Goal: Task Accomplishment & Management: Complete application form

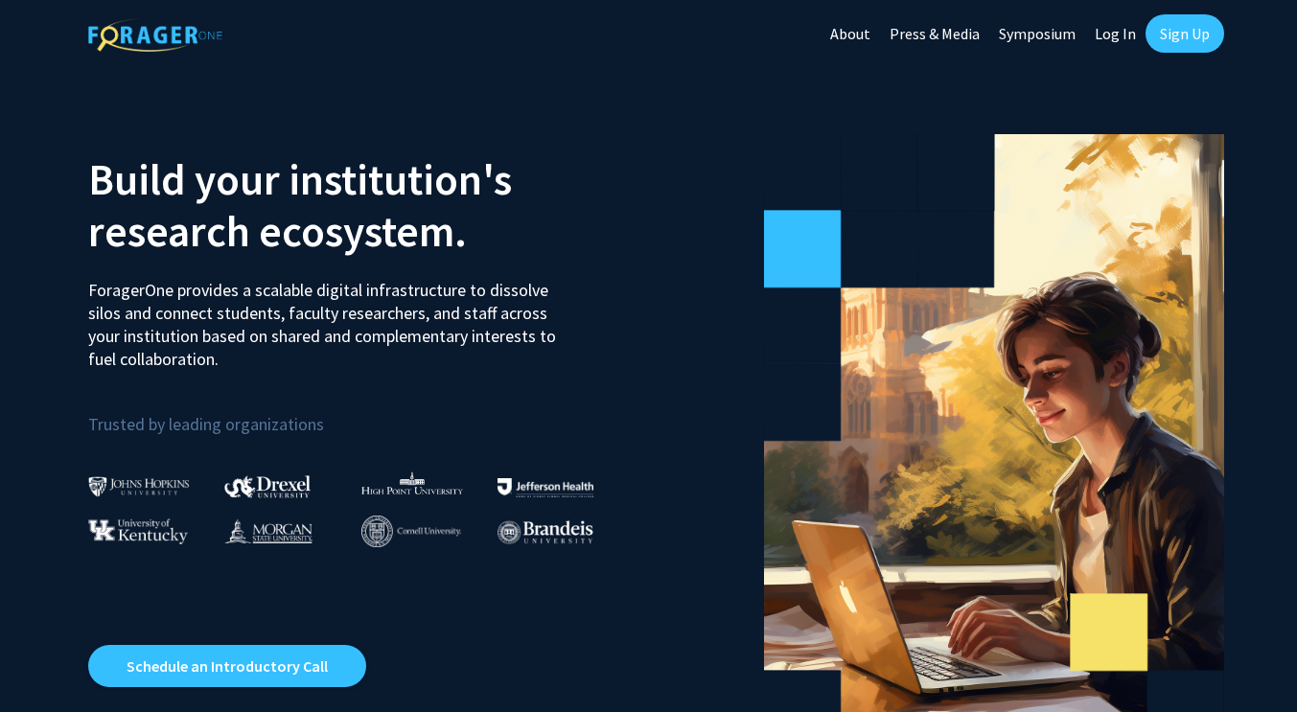
click at [1117, 39] on link "Log In" at bounding box center [1115, 33] width 60 height 67
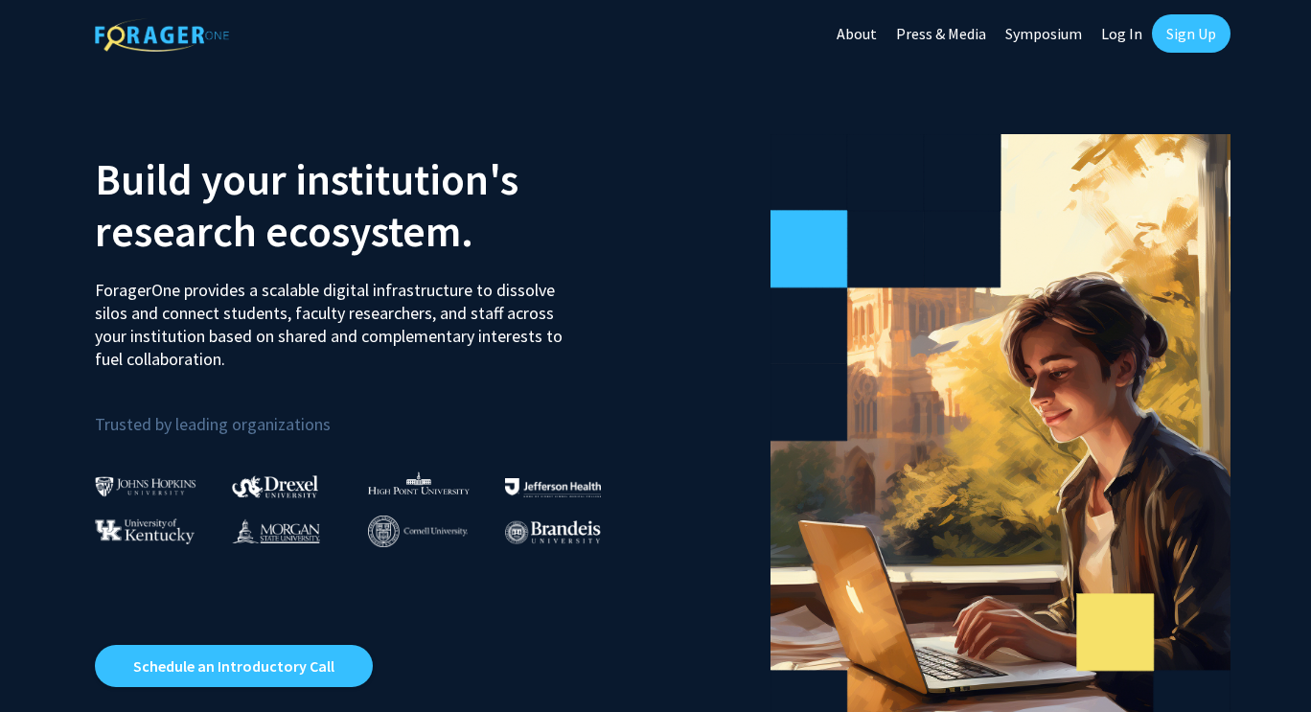
select select
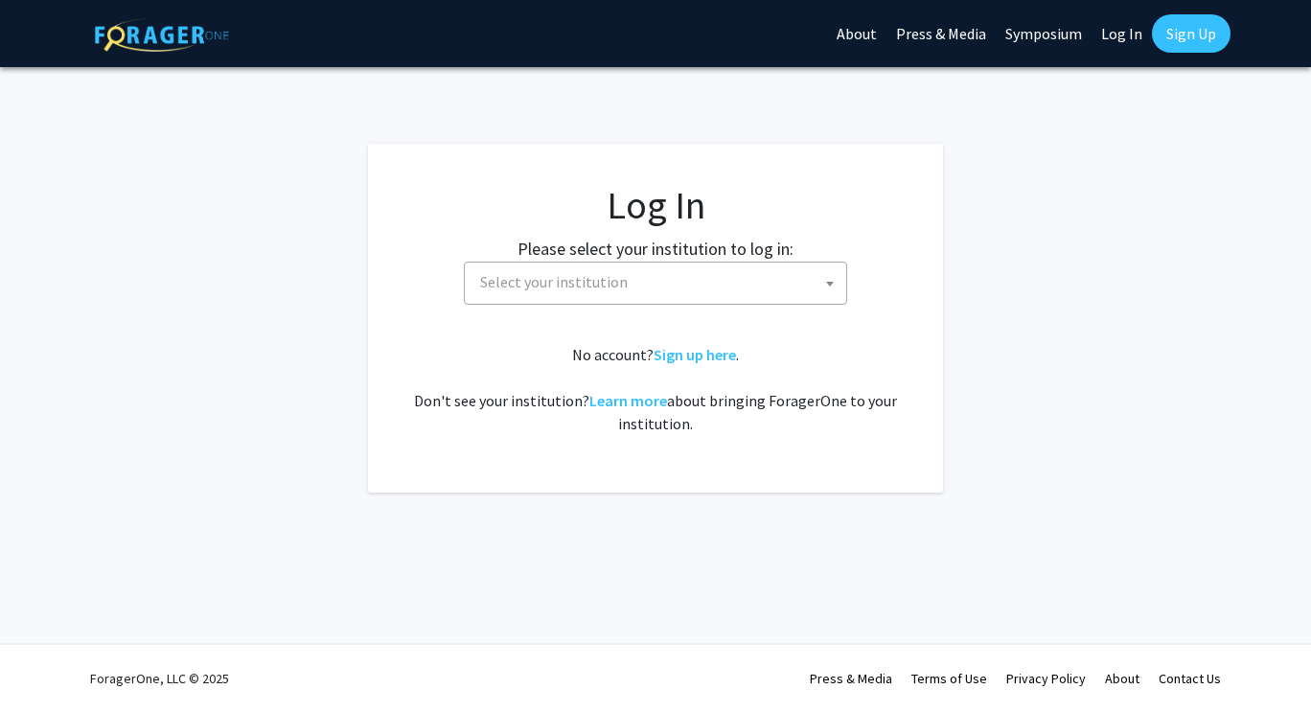
click at [1195, 46] on link "Sign Up" at bounding box center [1191, 33] width 79 height 38
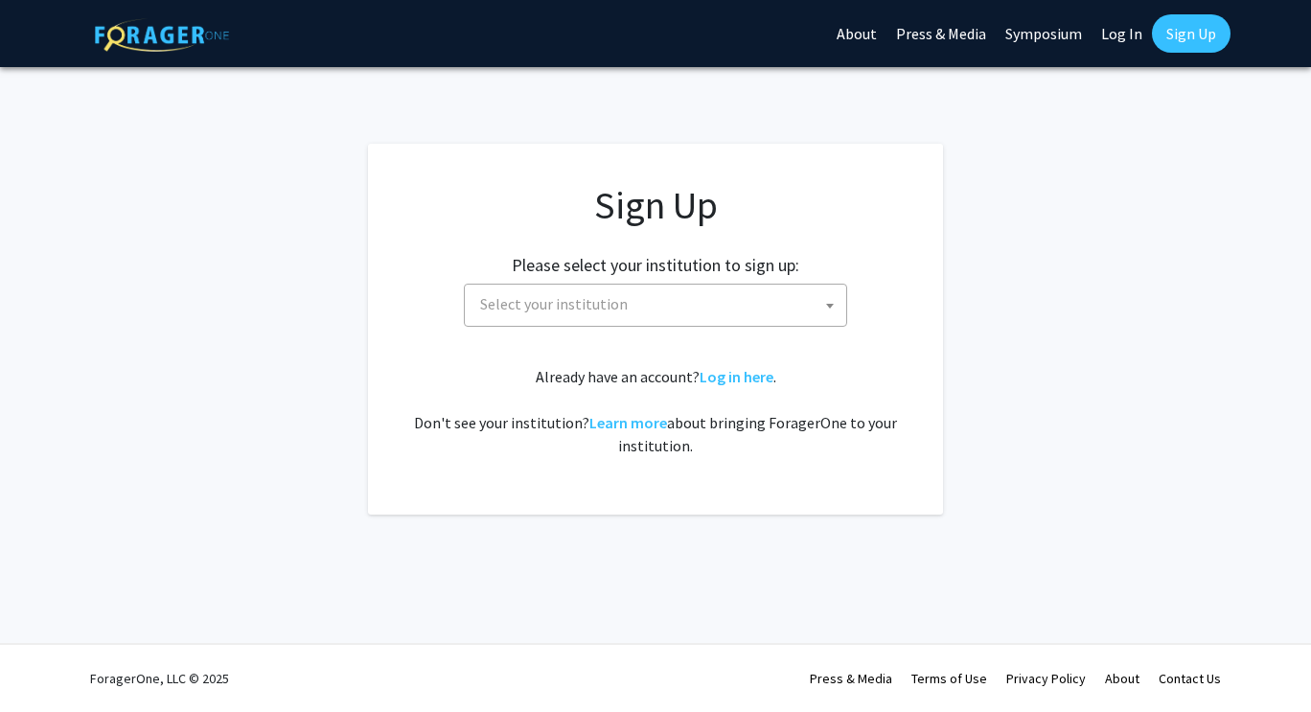
click at [677, 299] on span "Select your institution" at bounding box center [660, 304] width 374 height 39
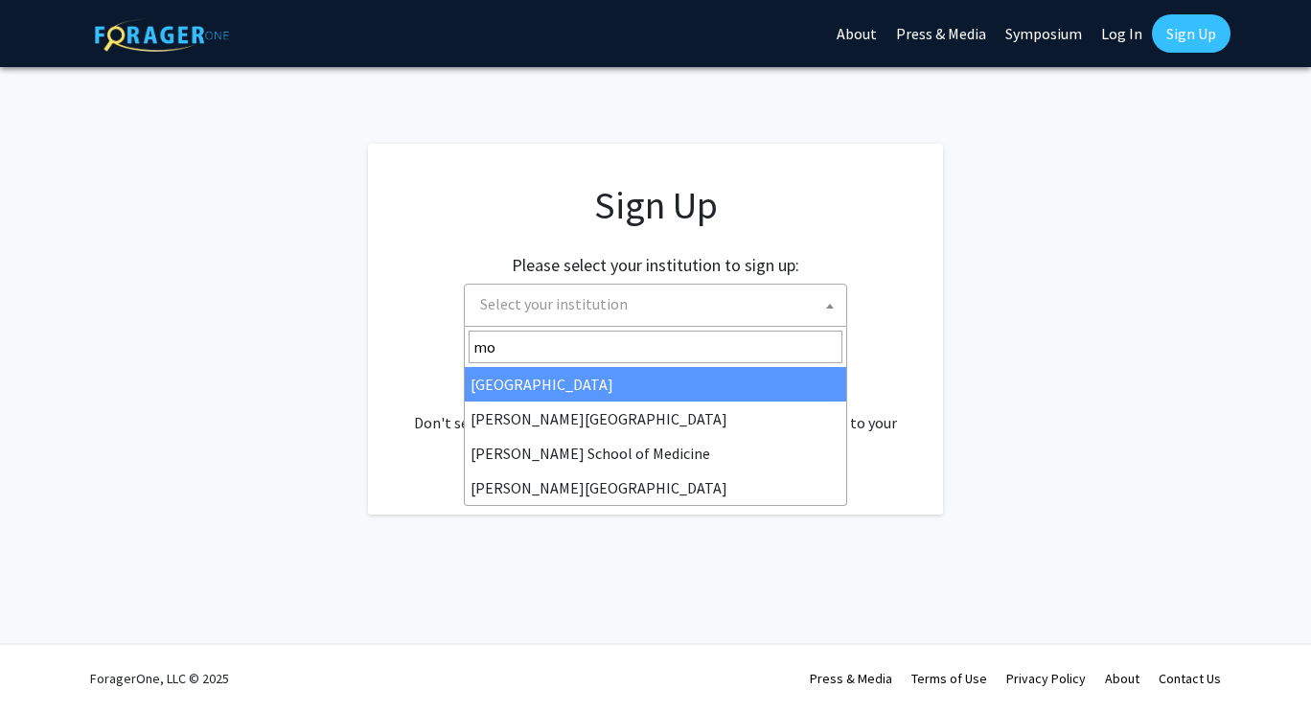
type input "mor"
select select "20"
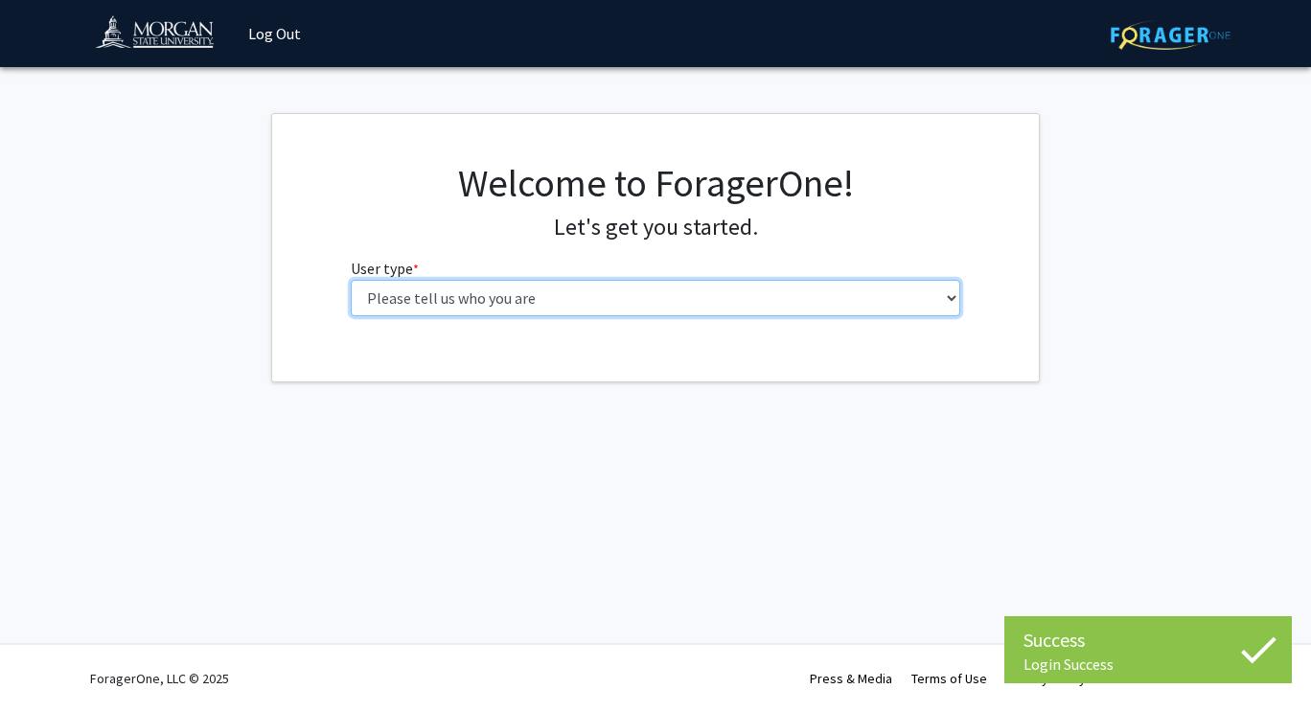
click at [622, 312] on select "Please tell us who you are Undergraduate Student Master's Student Doctoral Cand…" at bounding box center [656, 298] width 611 height 36
select select "1: undergrad"
click at [351, 280] on select "Please tell us who you are Undergraduate Student Master's Student Doctoral Cand…" at bounding box center [656, 298] width 611 height 36
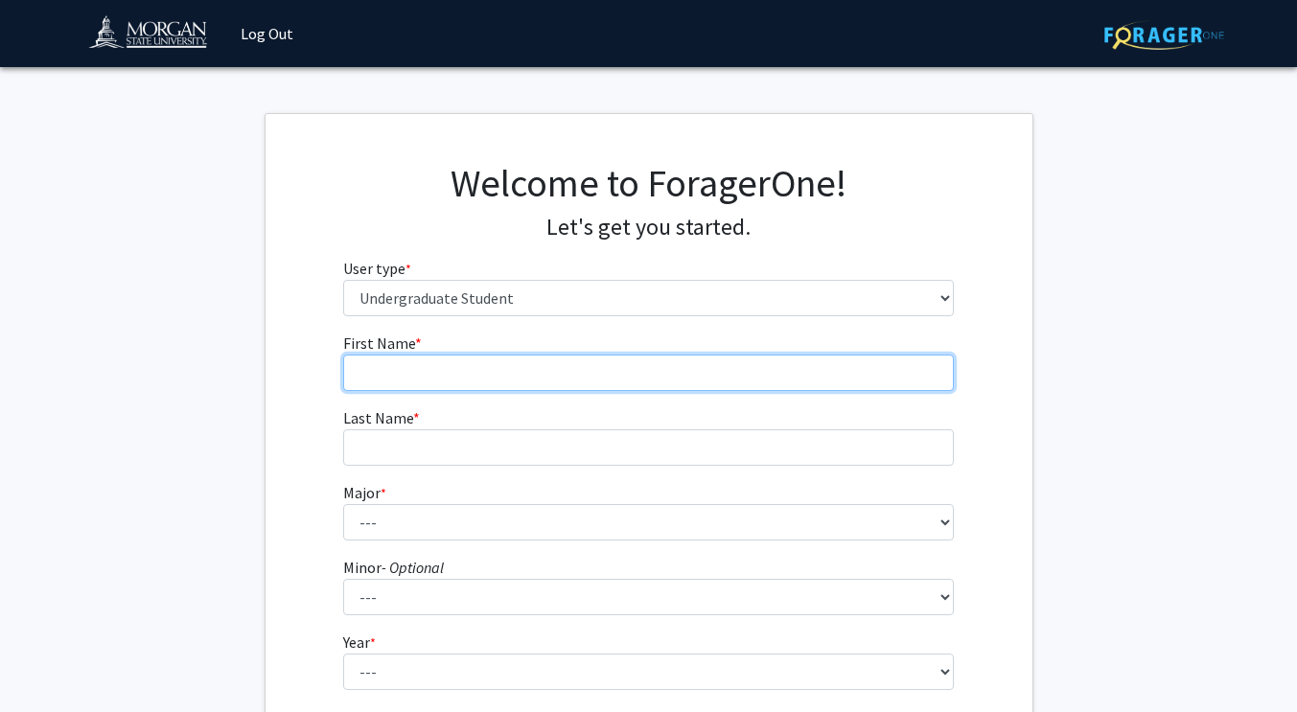
click at [576, 382] on input "First Name * required" at bounding box center [648, 373] width 611 height 36
click at [360, 373] on input "aGod'sGrace" at bounding box center [648, 373] width 611 height 36
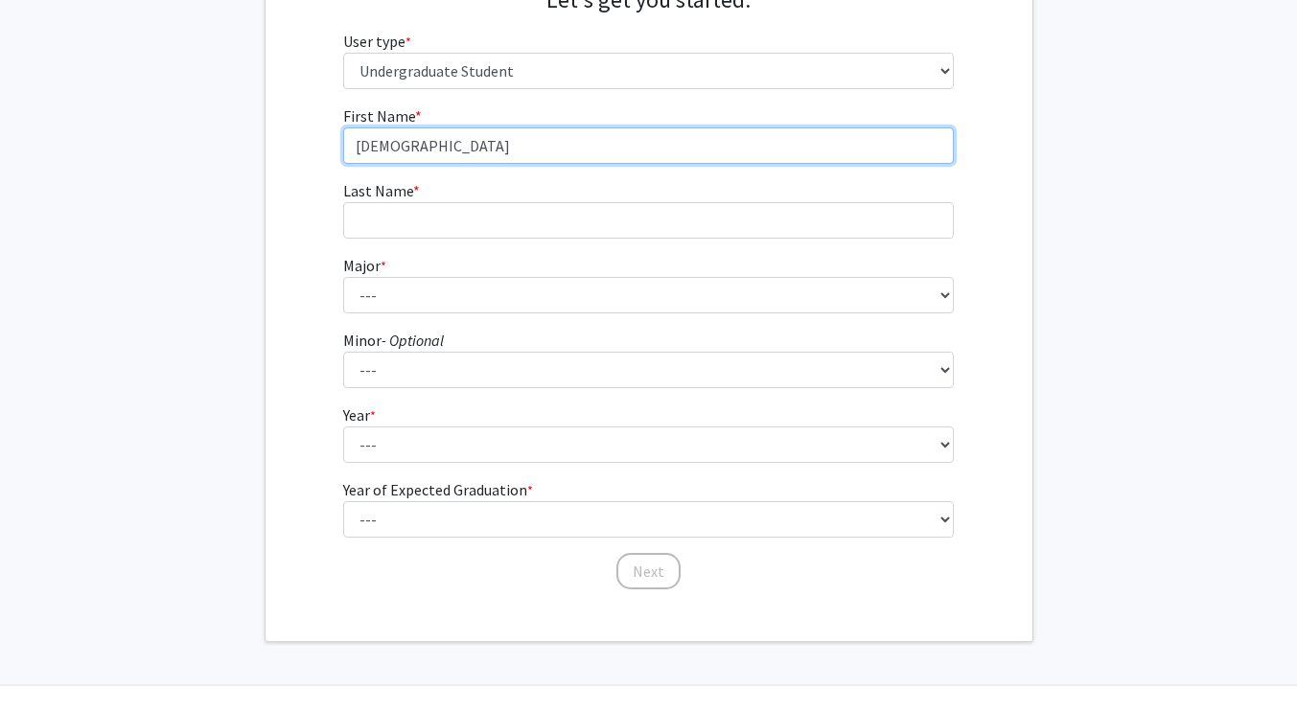
scroll to position [192, 0]
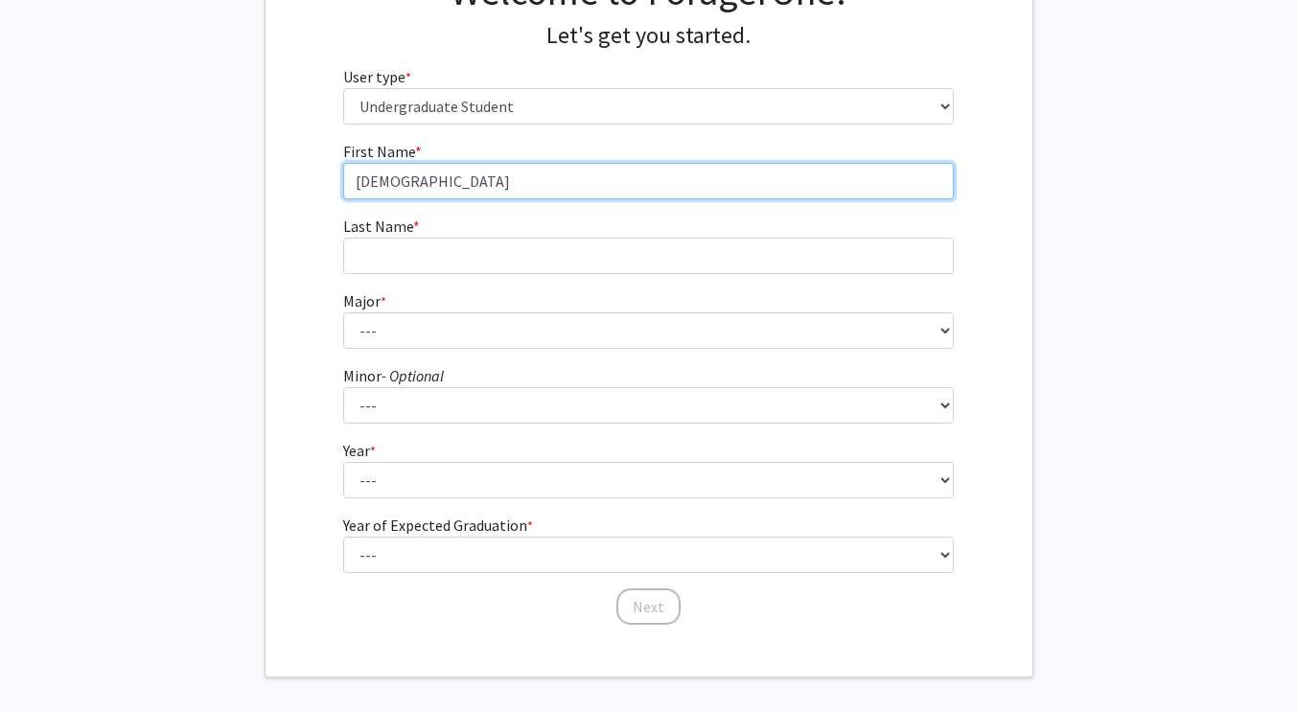
type input "[DEMOGRAPHIC_DATA]"
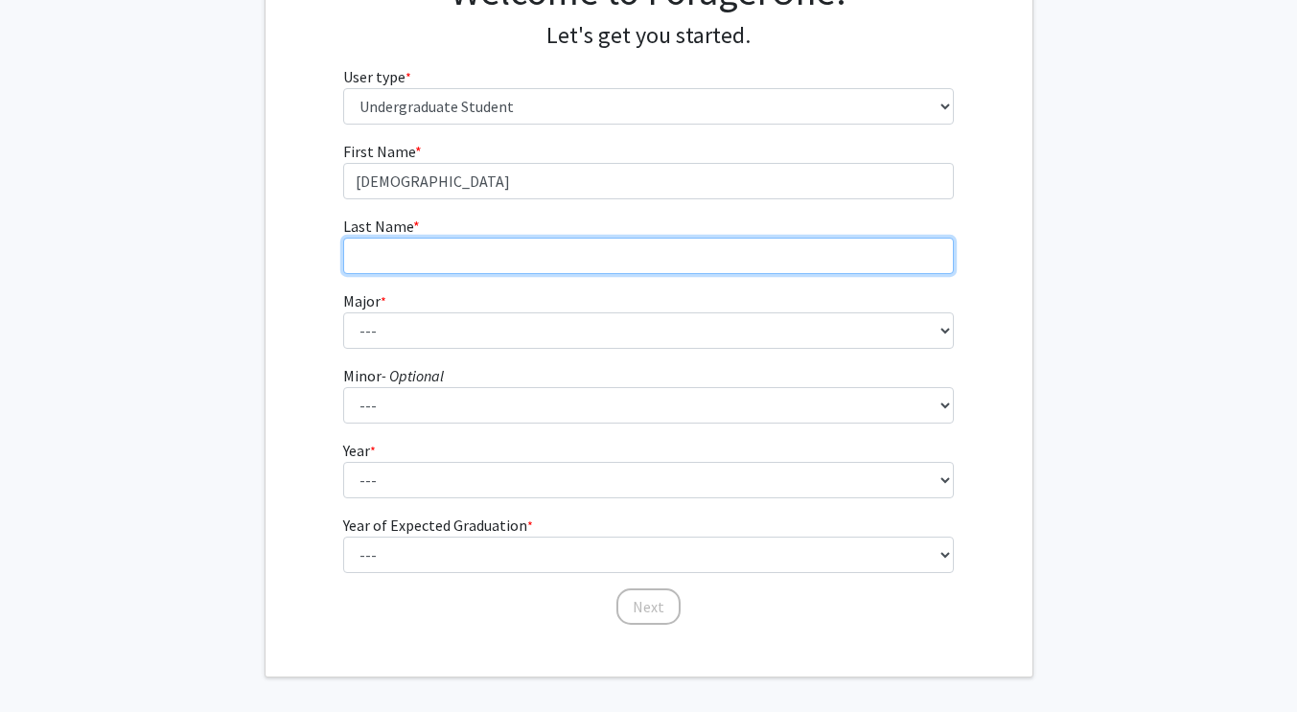
click at [495, 251] on input "Last Name * required" at bounding box center [648, 256] width 611 height 36
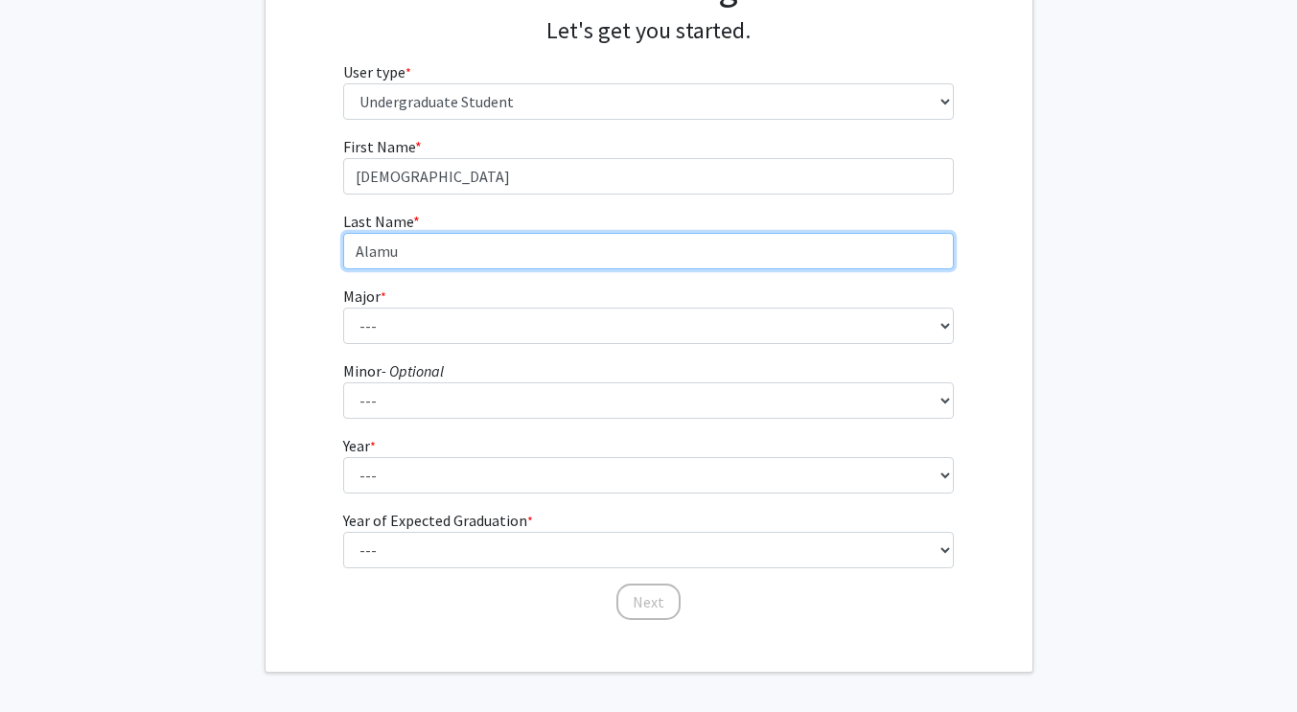
scroll to position [197, 0]
type input "Alamu"
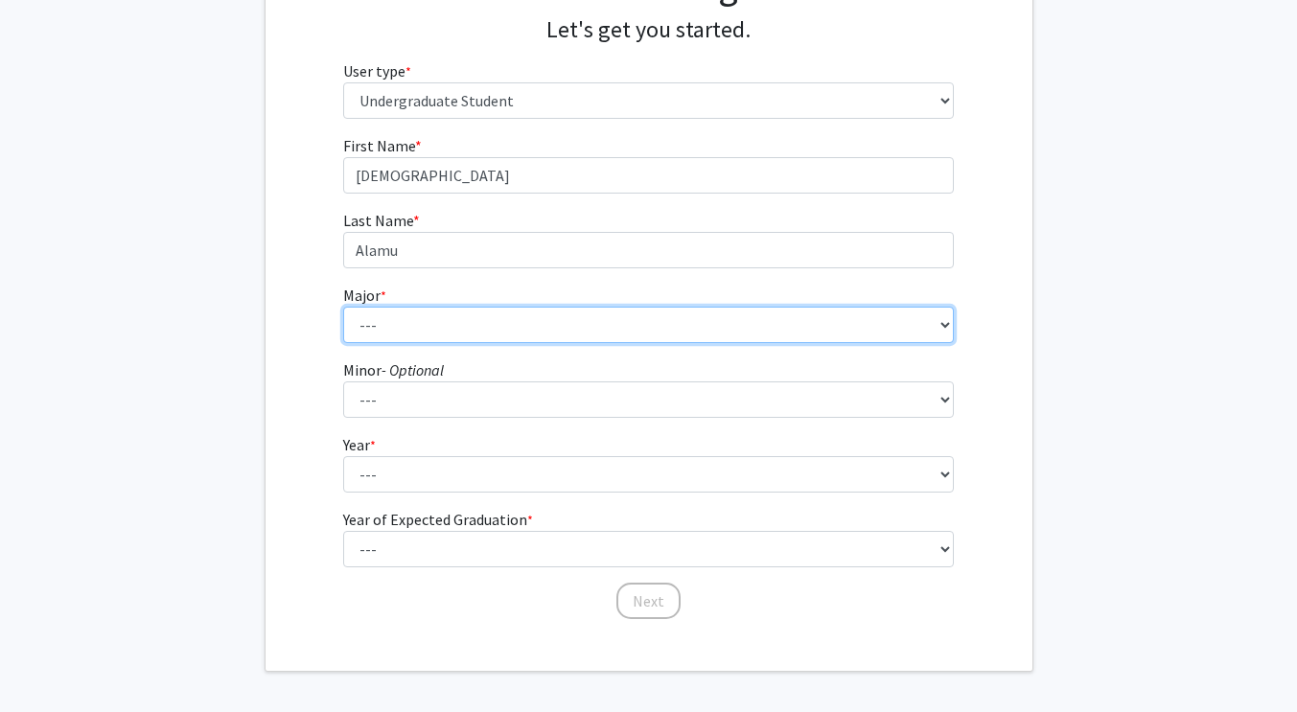
click at [591, 334] on select "--- Accounting Actuarial Science Applied Liberal Studies Architecture and Envir…" at bounding box center [648, 325] width 611 height 36
select select "46: 1636"
click at [343, 307] on select "--- Accounting Actuarial Science Applied Liberal Studies Architecture and Envir…" at bounding box center [648, 325] width 611 height 36
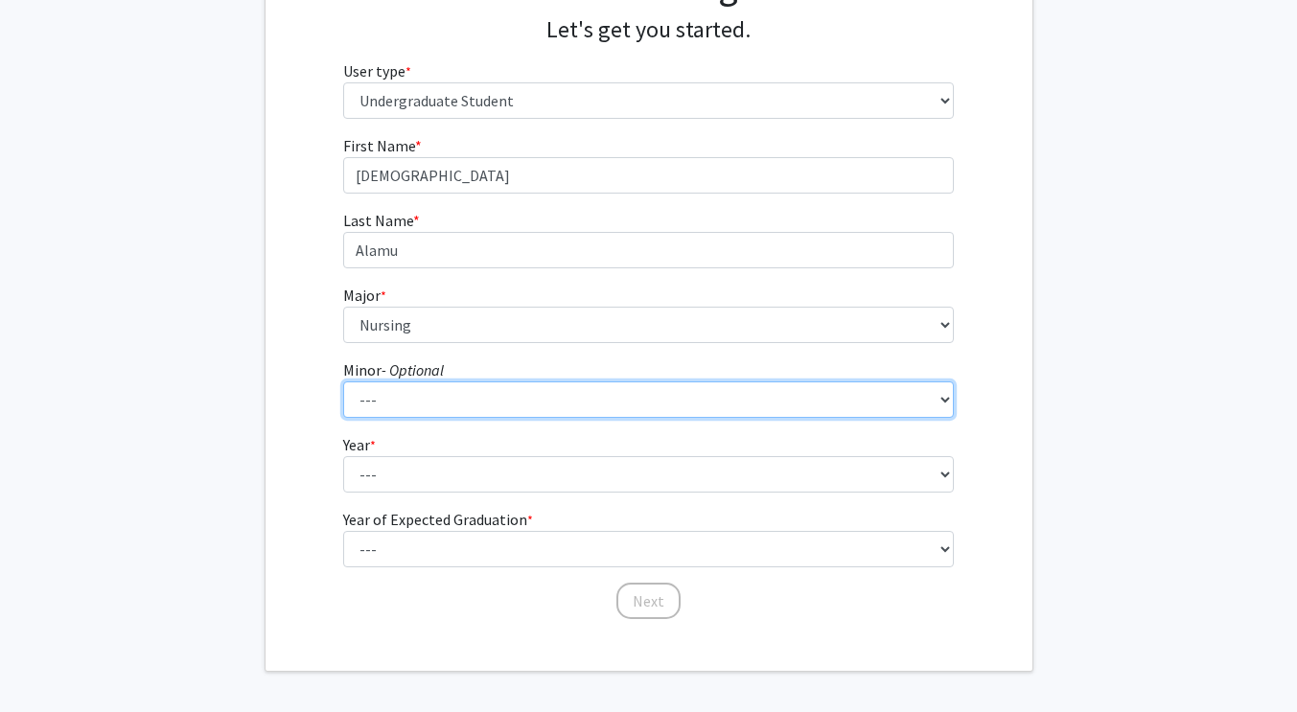
click at [473, 405] on select "--- Accounting Accounting with Finance Accounting with Information Science and …" at bounding box center [648, 400] width 611 height 36
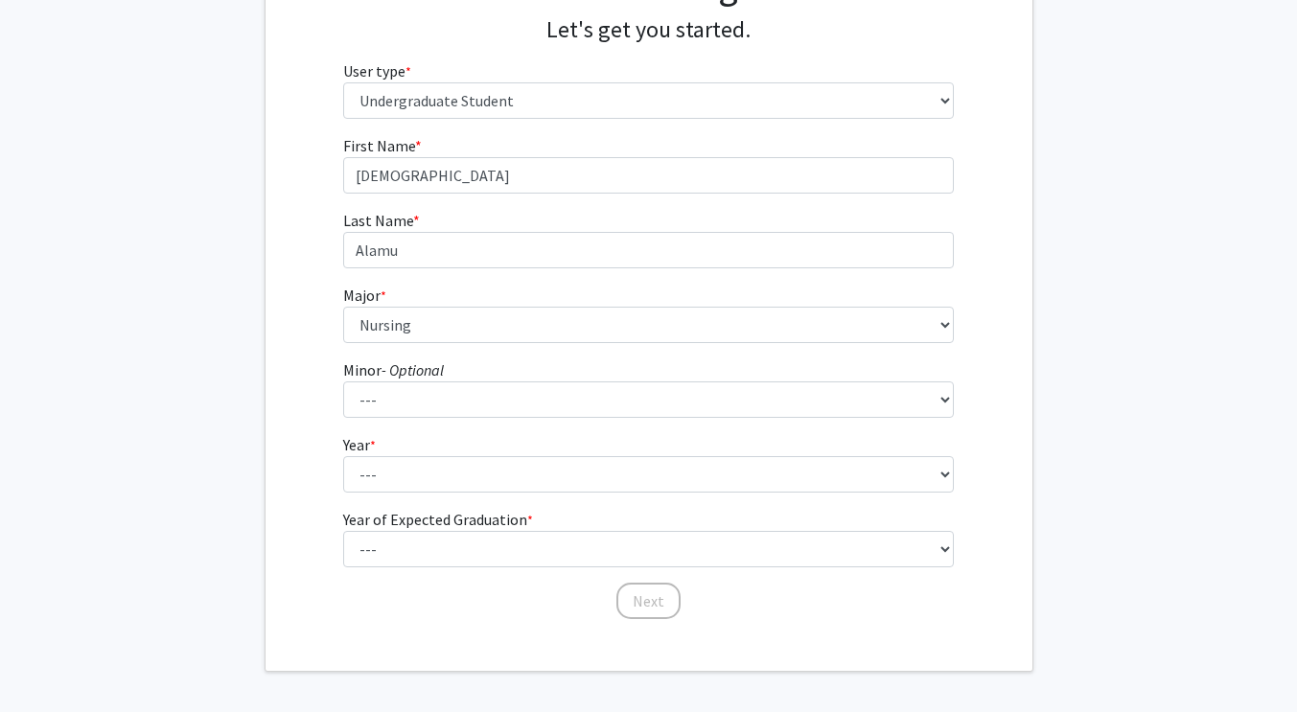
click at [807, 493] on form "First Name * required God'sGrace Last Name * required Alamu Major * required --…" at bounding box center [648, 368] width 611 height 468
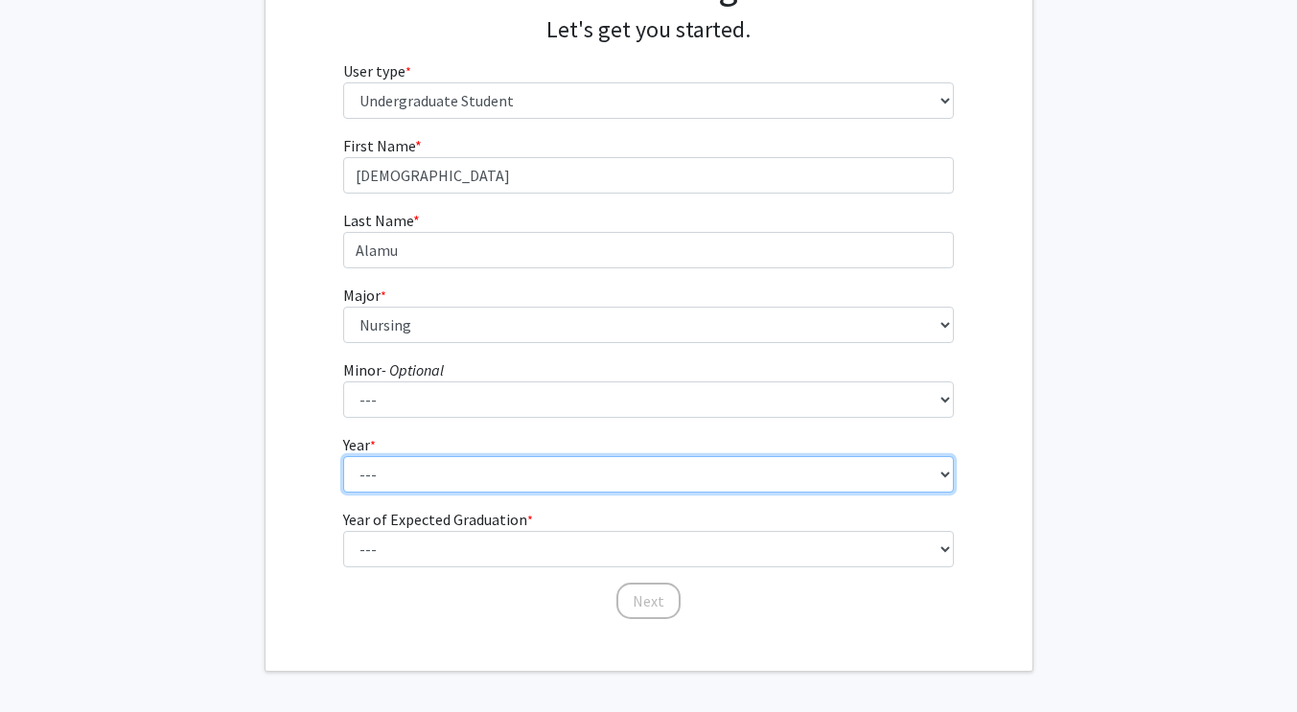
click at [805, 482] on select "--- First-year Sophomore Junior Senior Postbaccalaureate Certificate" at bounding box center [648, 474] width 611 height 36
select select "1: first-year"
click at [343, 456] on select "--- First-year Sophomore Junior Senior Postbaccalaureate Certificate" at bounding box center [648, 474] width 611 height 36
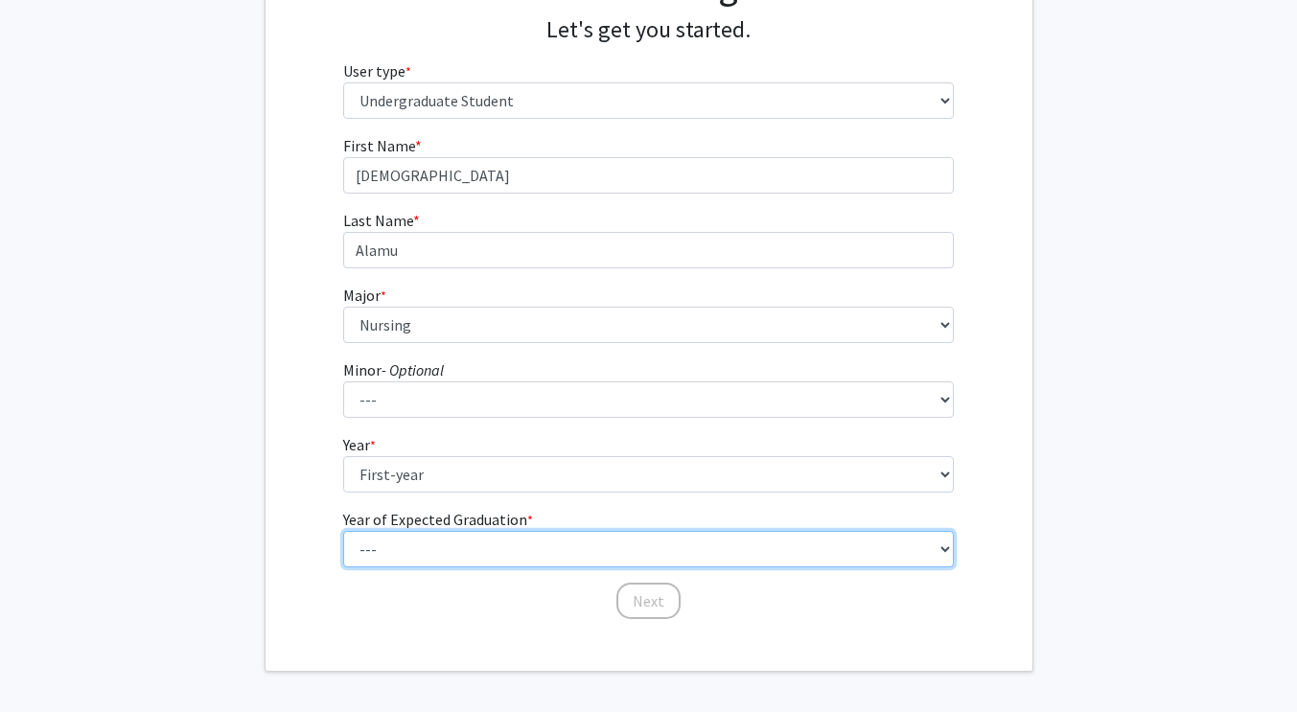
click at [779, 554] on select "--- 2025 2026 2027 2028 2029 2030 2031 2032 2033 2034" at bounding box center [648, 549] width 611 height 36
select select "5: 2029"
click at [343, 531] on select "--- 2025 2026 2027 2028 2029 2030 2031 2032 2033 2034" at bounding box center [648, 549] width 611 height 36
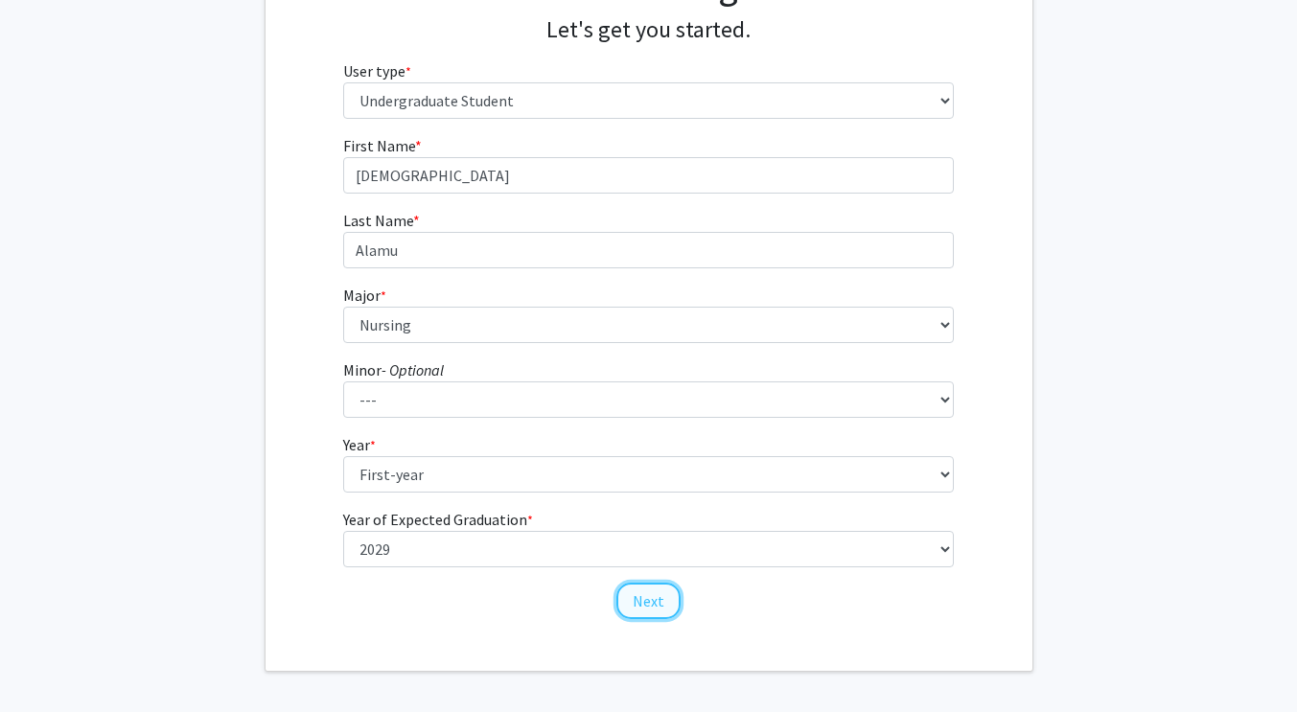
click at [647, 595] on button "Next" at bounding box center [648, 601] width 64 height 36
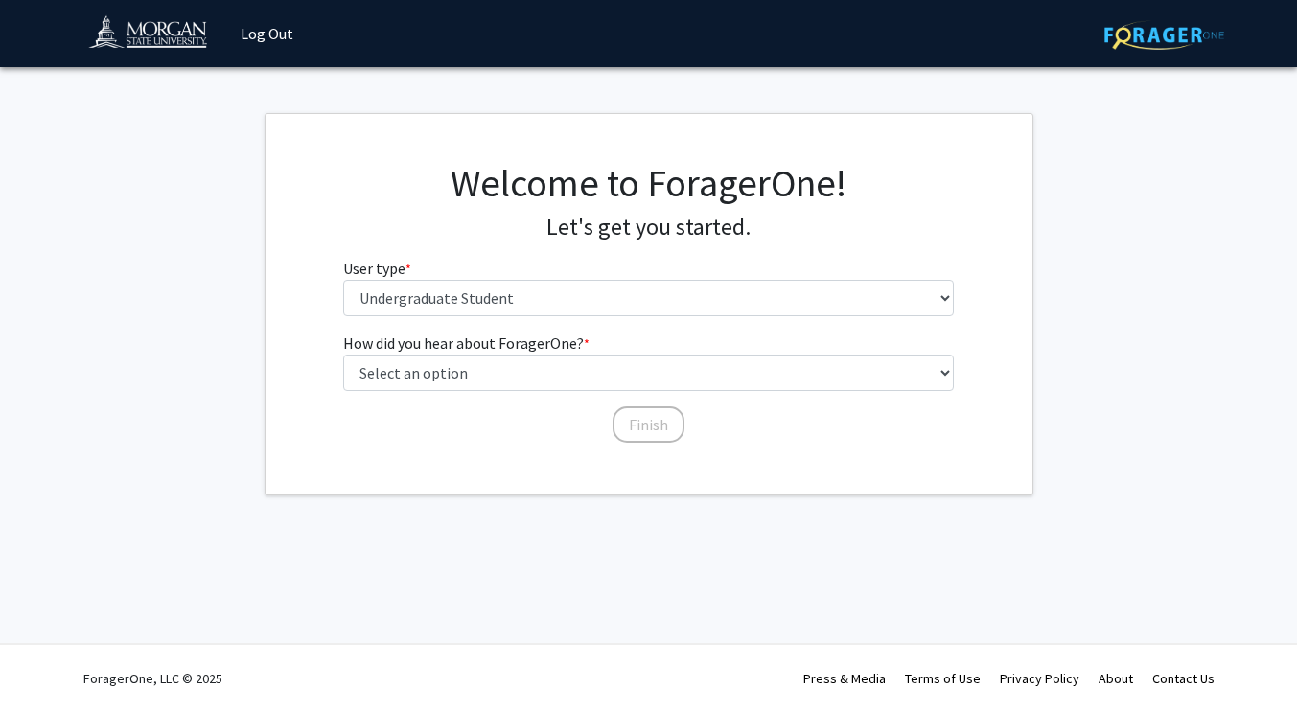
scroll to position [0, 0]
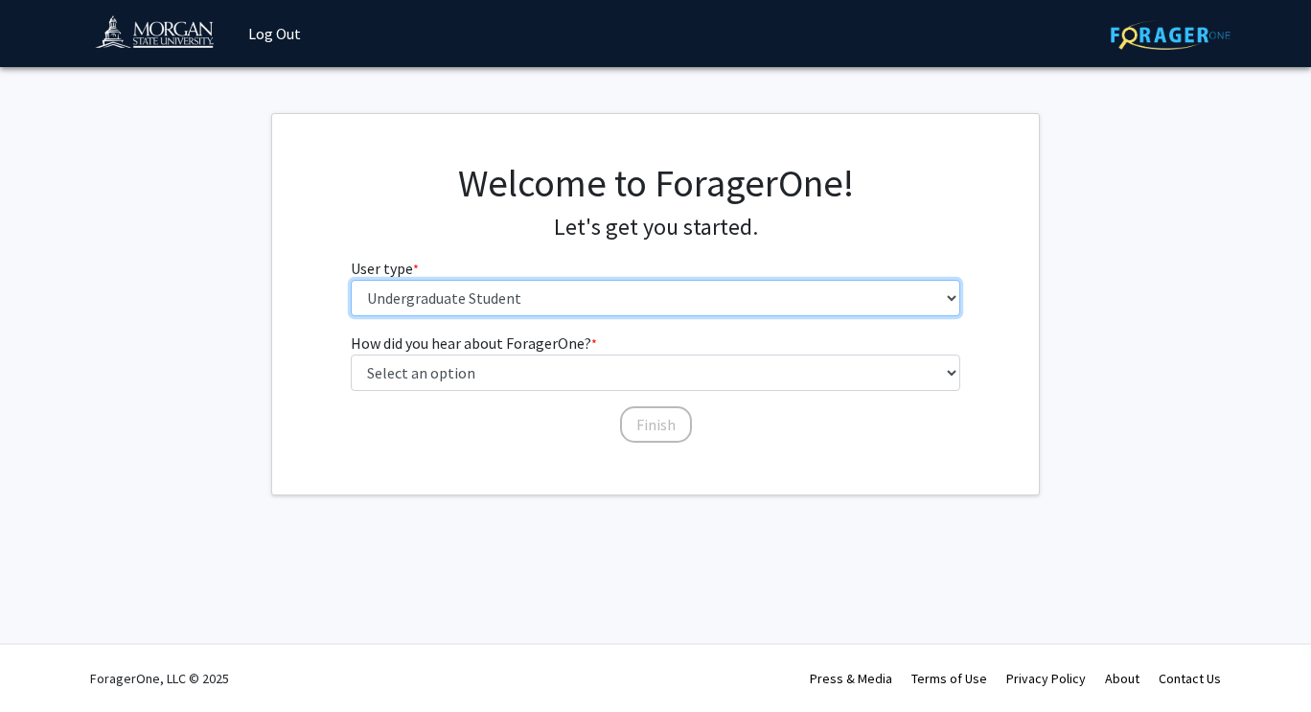
click at [661, 311] on select "Please tell us who you are Undergraduate Student Master's Student Doctoral Cand…" at bounding box center [656, 298] width 611 height 36
click at [573, 311] on select "Please tell us who you are Undergraduate Student Master's Student Doctoral Cand…" at bounding box center [656, 298] width 611 height 36
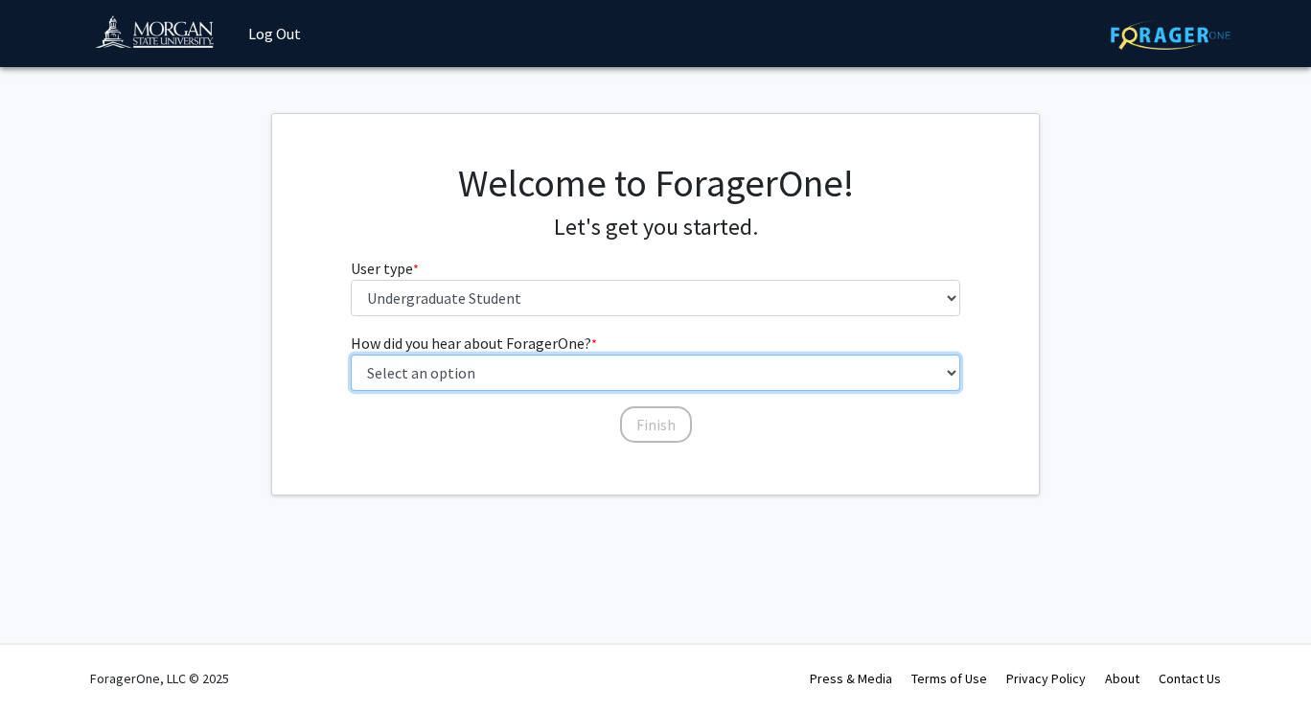
click at [579, 361] on select "Select an option Peer/student recommendation Faculty/staff recommendation Unive…" at bounding box center [656, 373] width 611 height 36
select select "2: faculty_recommendation"
click at [351, 355] on select "Select an option Peer/student recommendation Faculty/staff recommendation Unive…" at bounding box center [656, 373] width 611 height 36
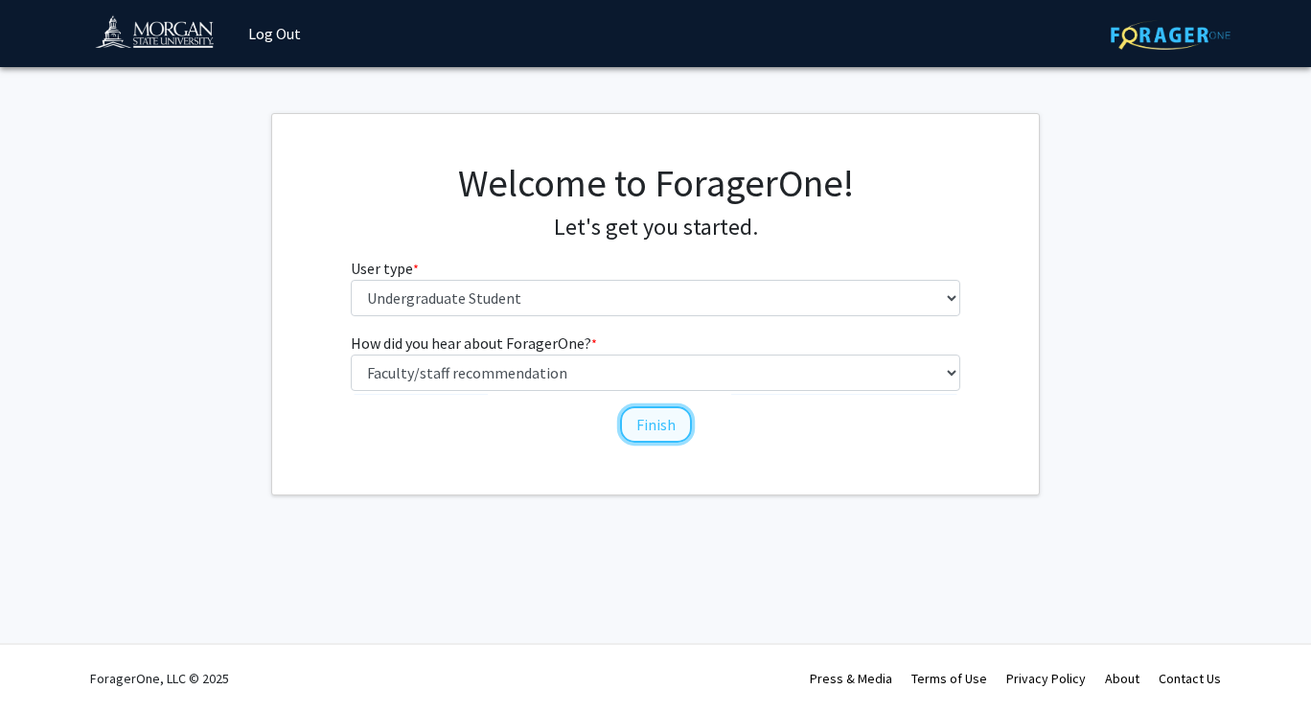
click at [668, 420] on button "Finish" at bounding box center [656, 424] width 72 height 36
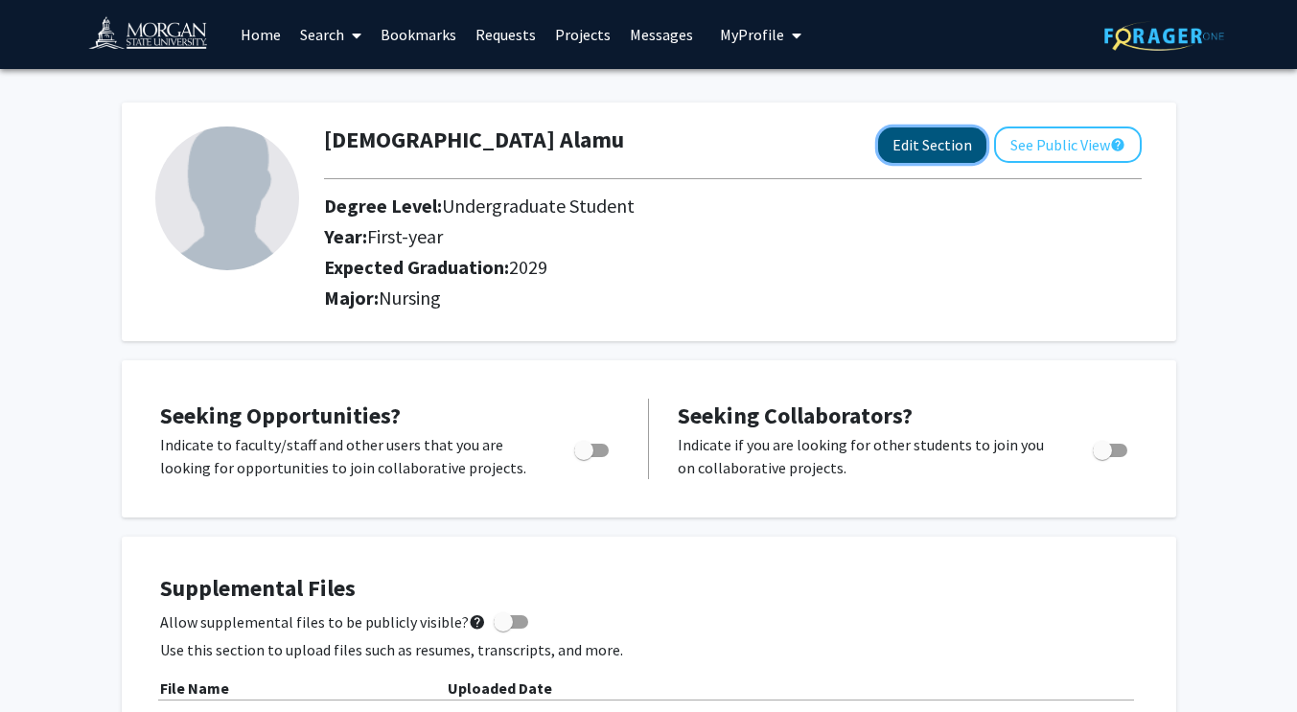
click at [963, 141] on button "Edit Section" at bounding box center [932, 145] width 108 height 35
select select "first-year"
select select "2029"
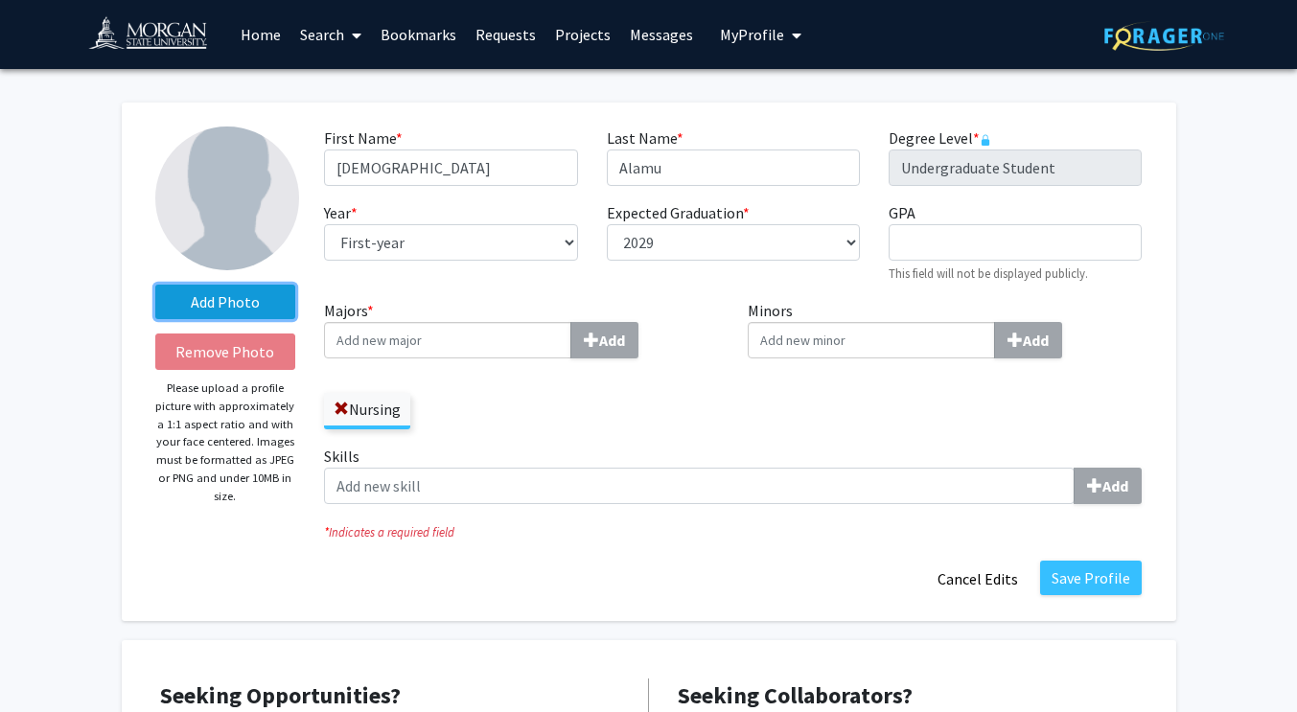
click at [204, 315] on label "Add Photo" at bounding box center [225, 302] width 141 height 35
click at [0, 0] on input "Add Photo" at bounding box center [0, 0] width 0 height 0
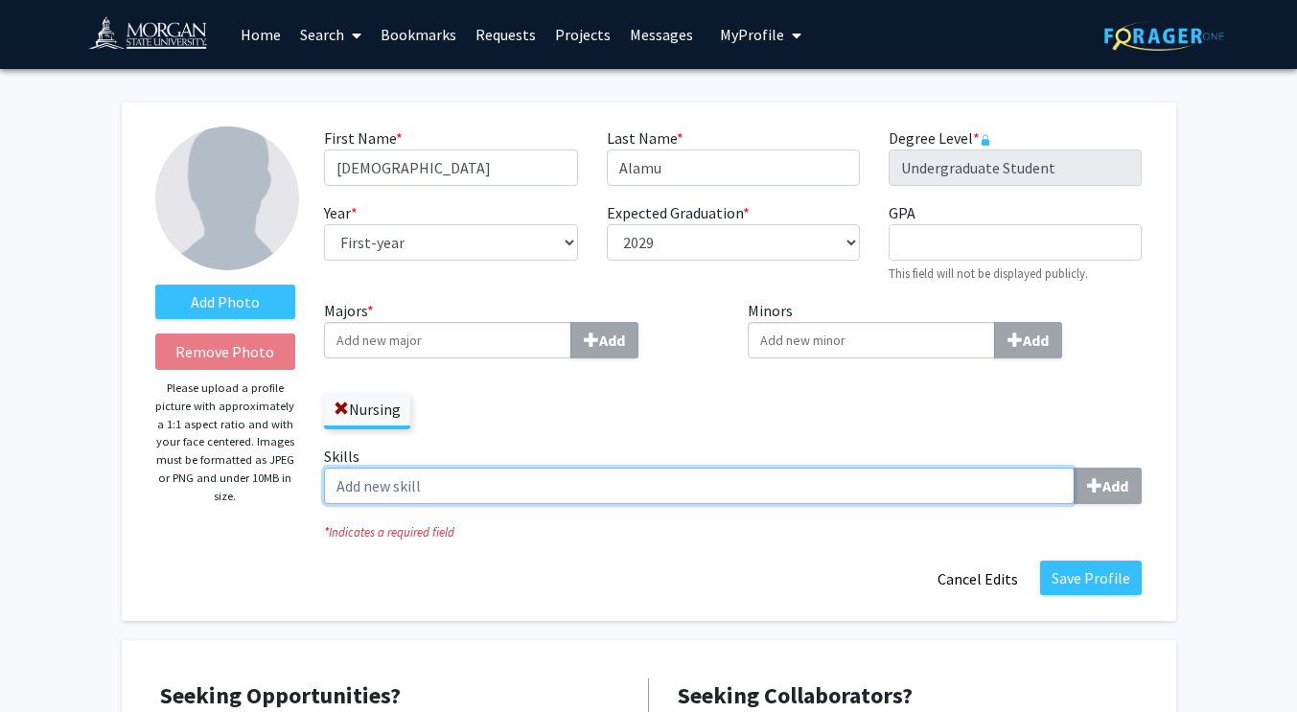
click at [572, 475] on input "Skills Add" at bounding box center [699, 486] width 751 height 36
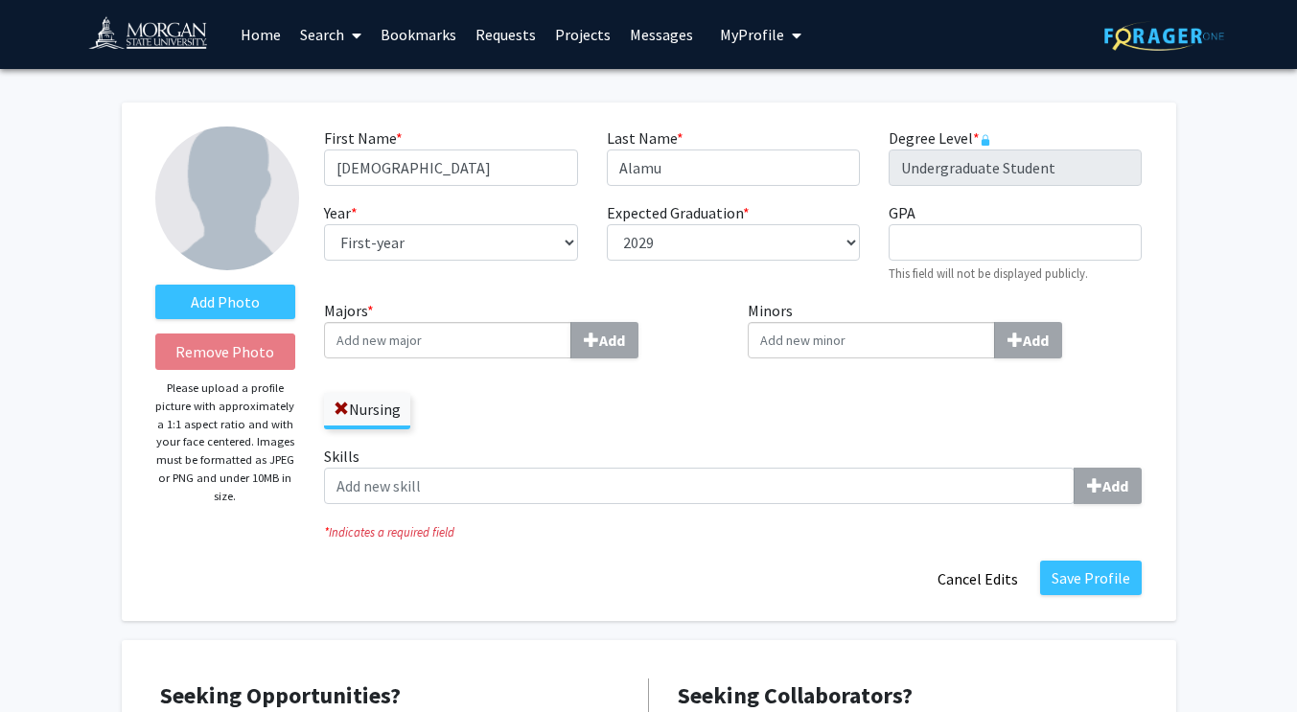
click at [835, 328] on input "Minors Add" at bounding box center [871, 340] width 247 height 36
click at [907, 238] on input "GPA required" at bounding box center [1015, 242] width 253 height 36
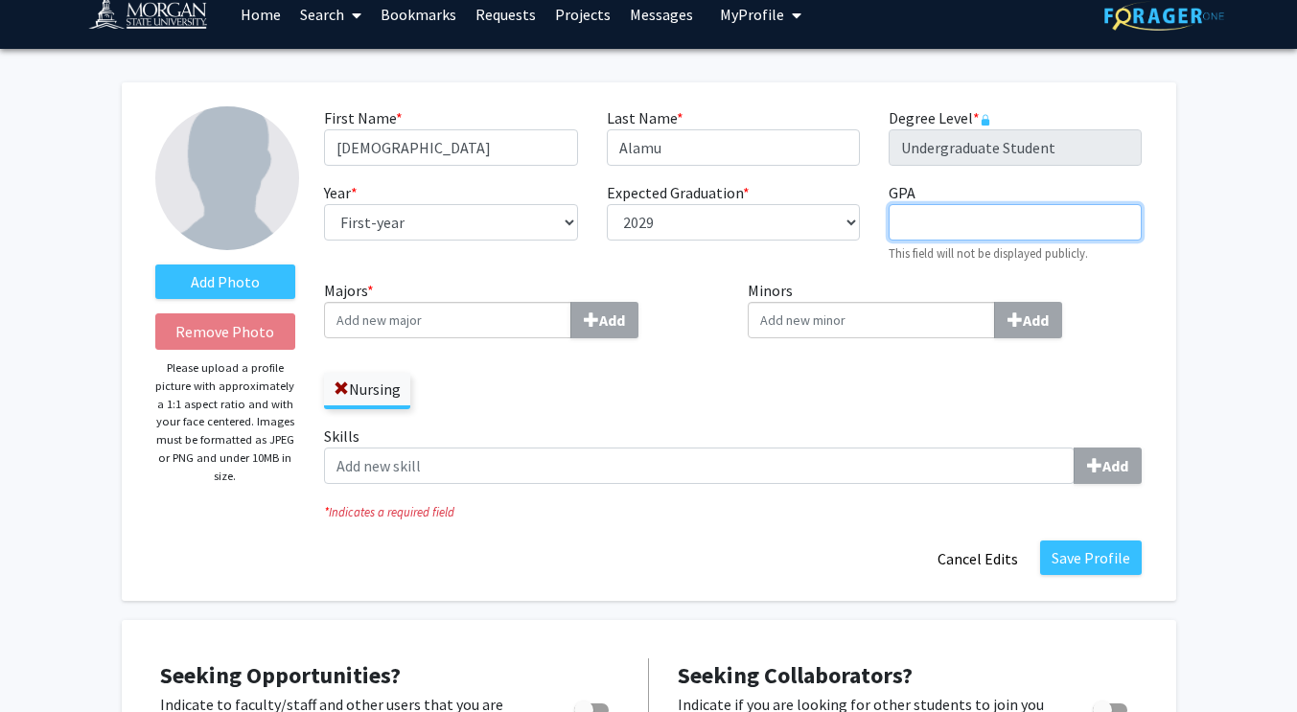
scroll to position [25, 0]
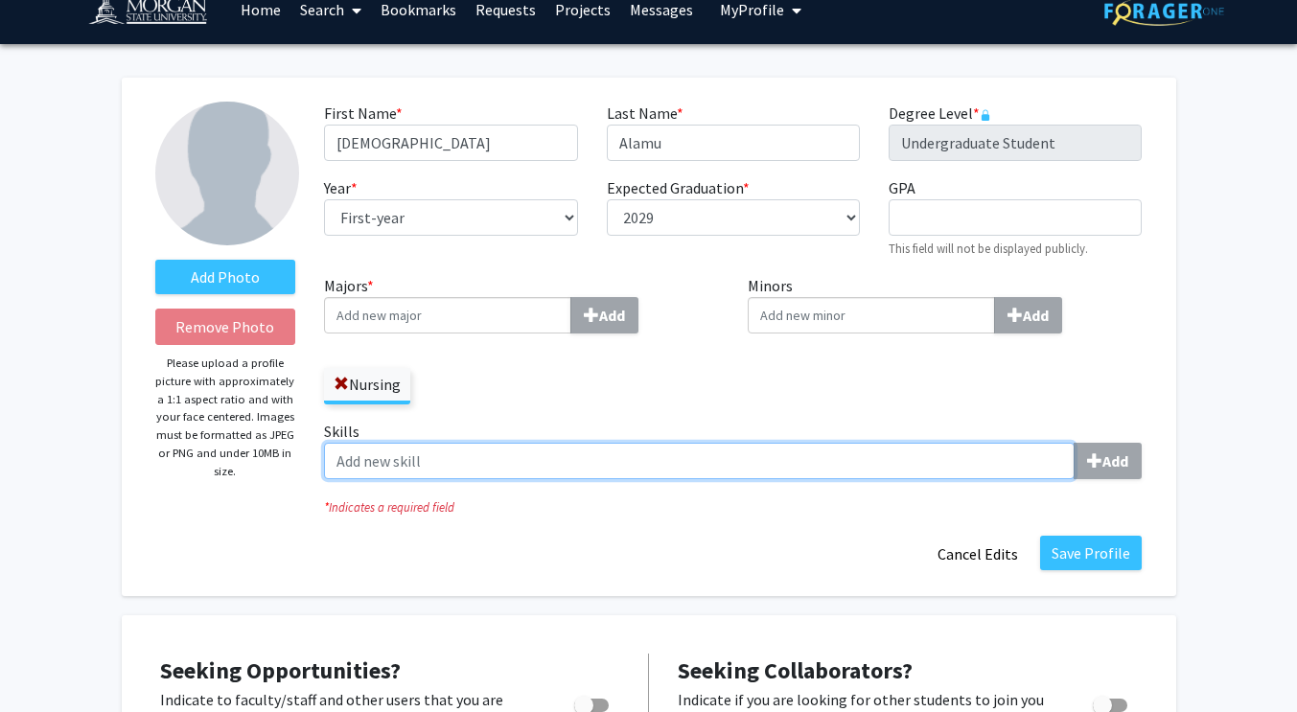
click at [467, 465] on input "Skills Add" at bounding box center [699, 461] width 751 height 36
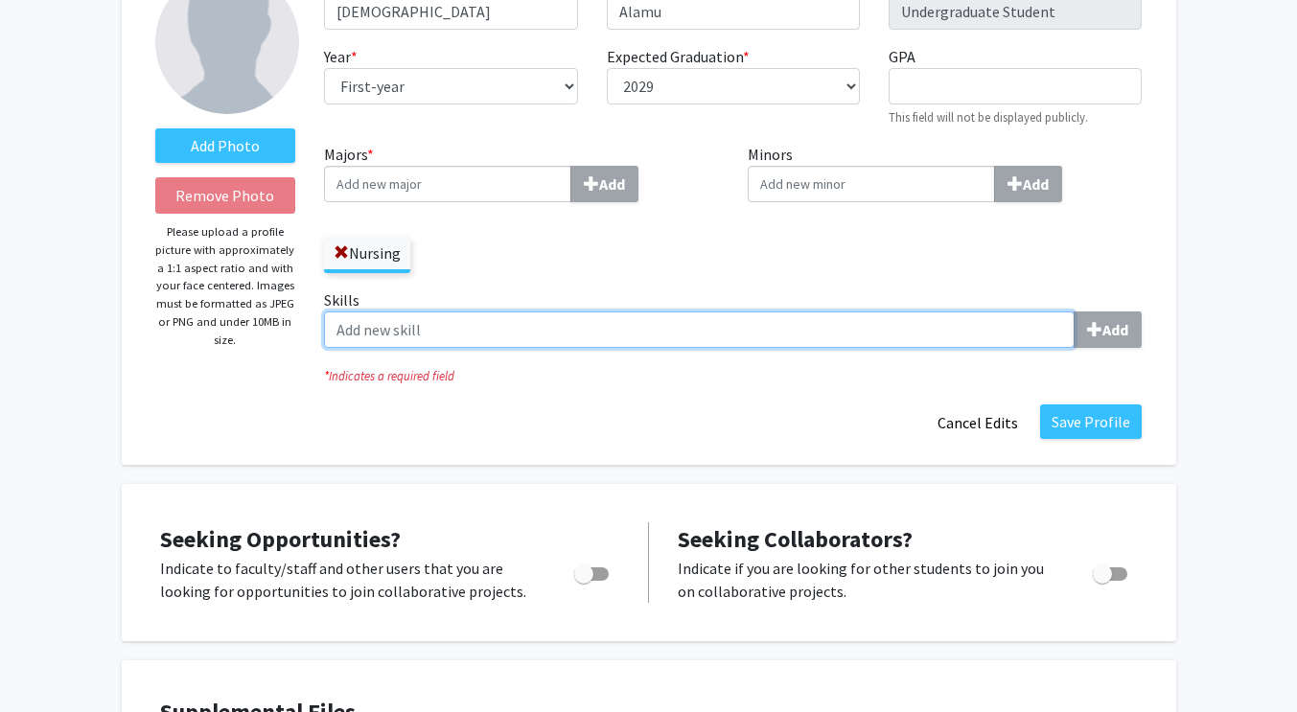
scroll to position [0, 0]
